Goal: Find specific page/section: Find specific page/section

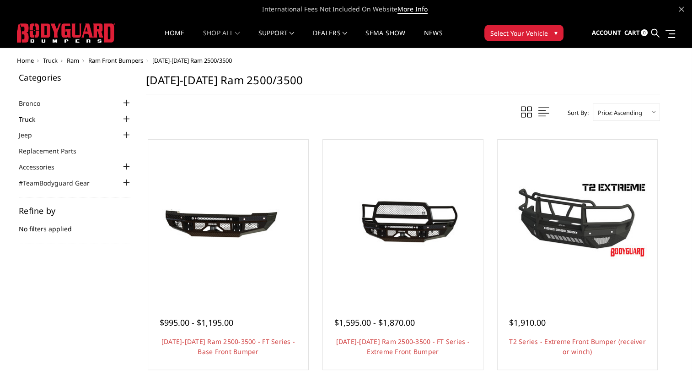
click at [42, 116] on link "Truck" at bounding box center [33, 119] width 28 height 10
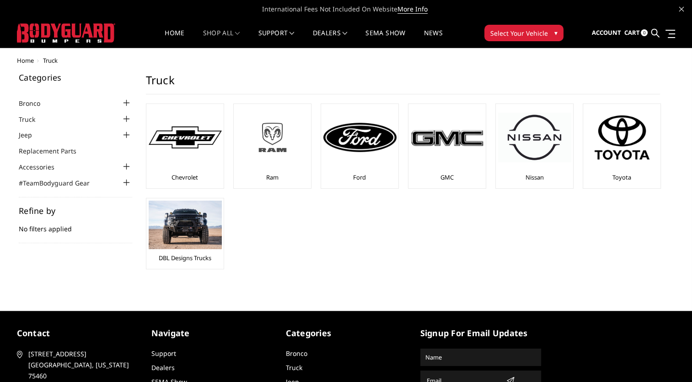
click at [275, 146] on img at bounding box center [272, 137] width 73 height 41
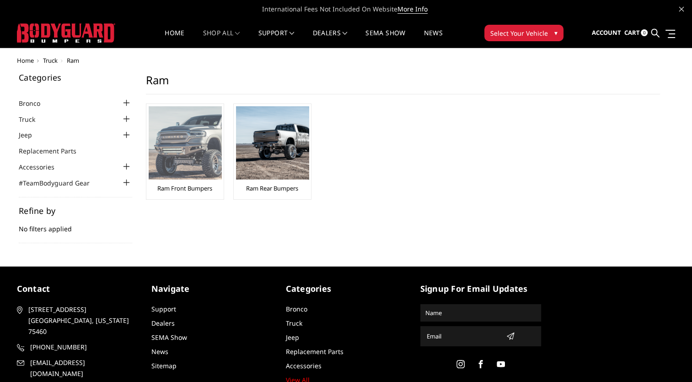
click at [191, 149] on img at bounding box center [185, 142] width 73 height 73
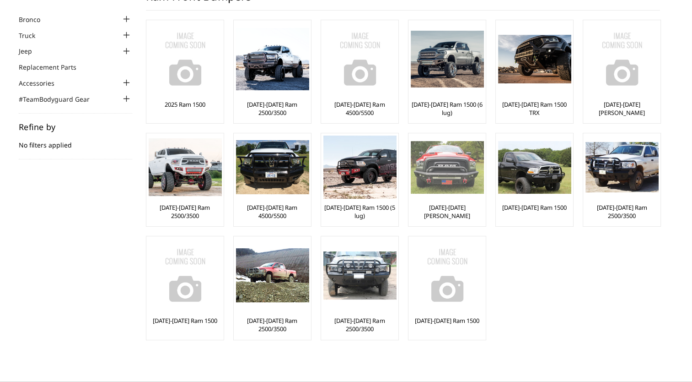
scroll to position [92, 0]
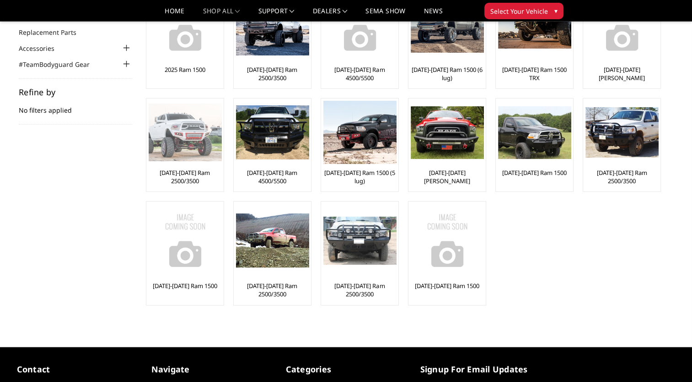
click at [190, 138] on img at bounding box center [185, 132] width 73 height 58
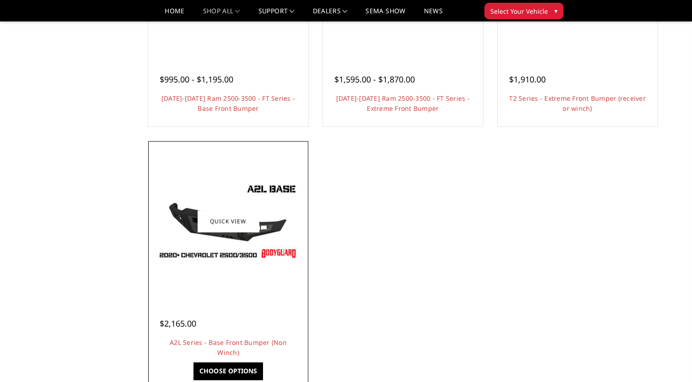
scroll to position [229, 0]
